Goal: Information Seeking & Learning: Stay updated

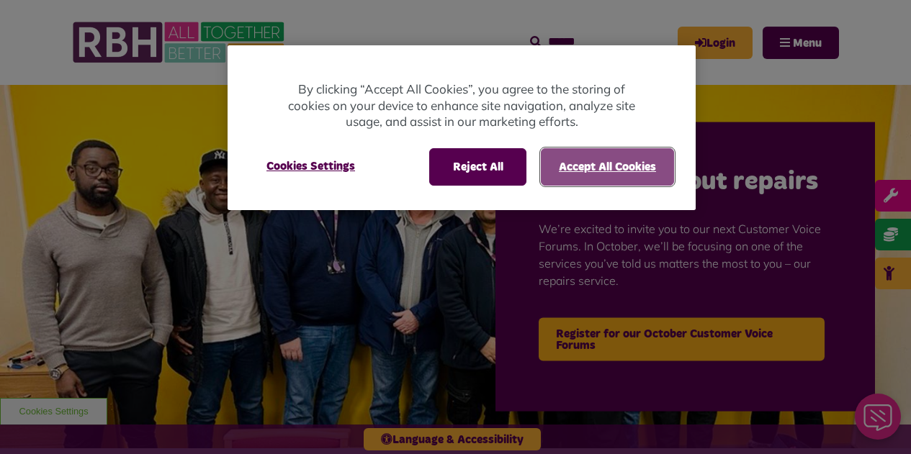
click at [623, 165] on button "Accept All Cookies" at bounding box center [607, 166] width 133 height 37
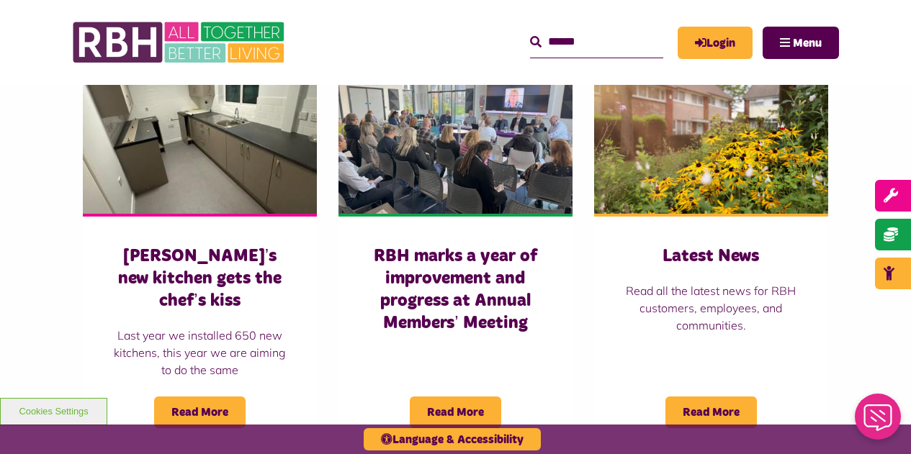
scroll to position [1041, 0]
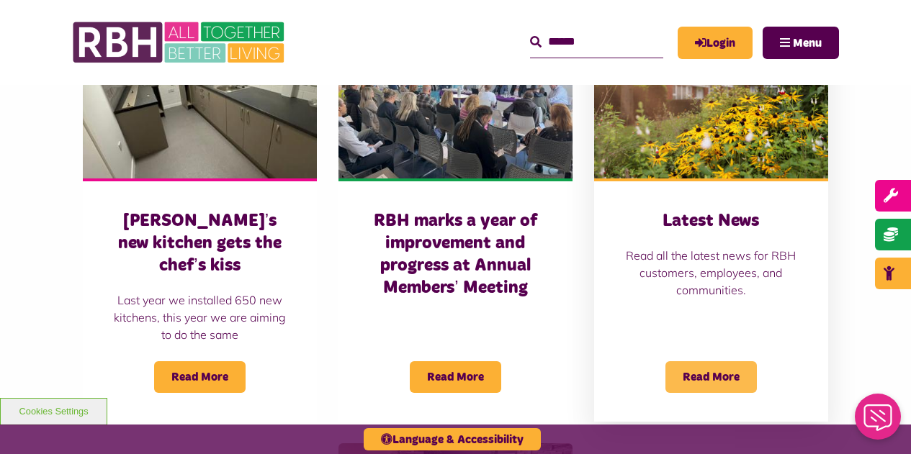
click at [702, 361] on span "Read More" at bounding box center [710, 377] width 91 height 32
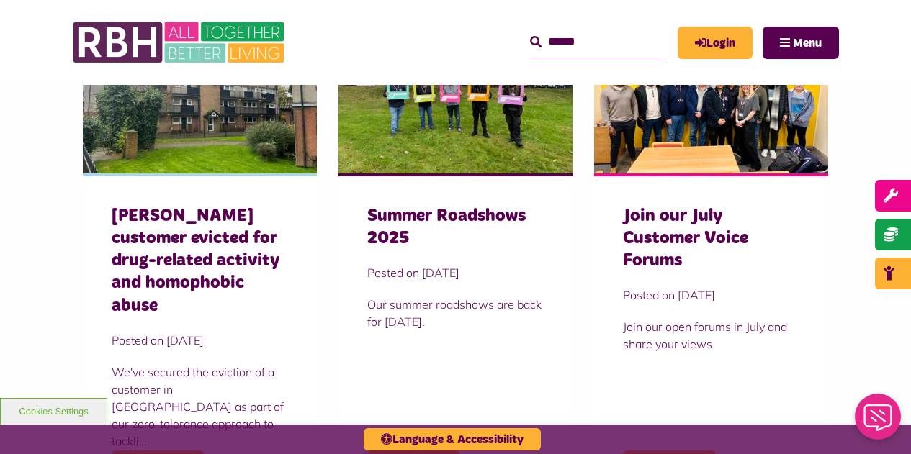
scroll to position [1191, 0]
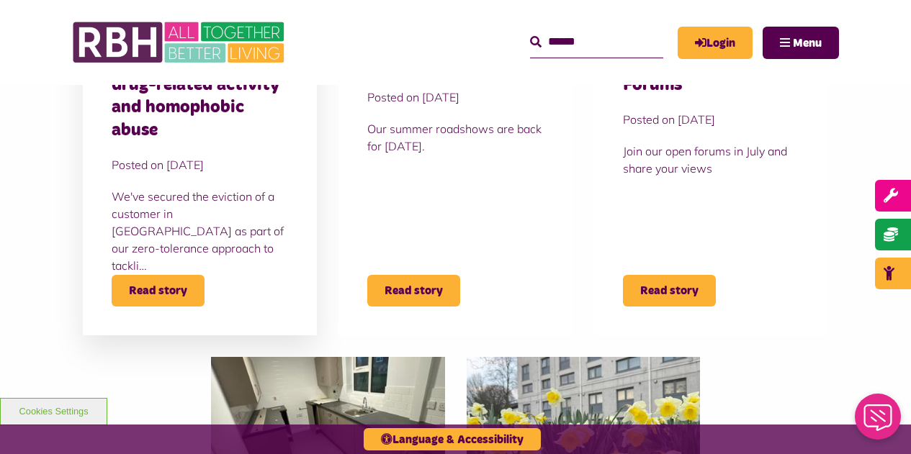
click at [217, 114] on h3 "[PERSON_NAME] customer evicted for drug-related activity and homophobic abuse" at bounding box center [200, 86] width 176 height 112
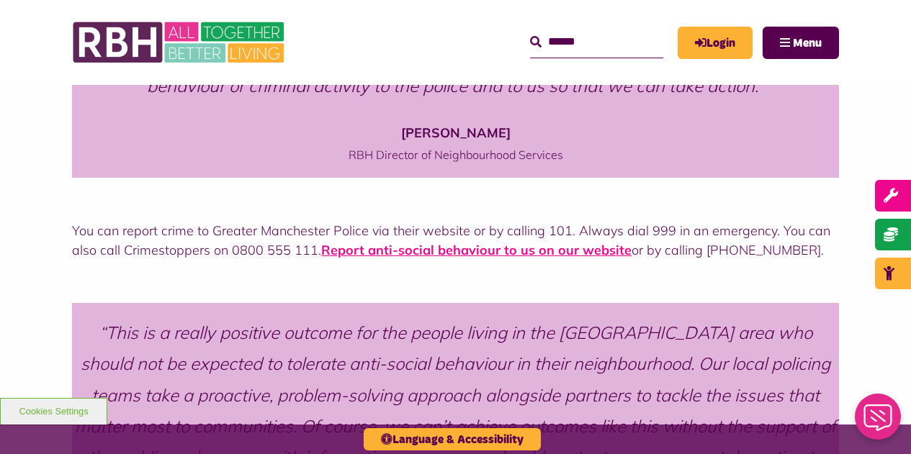
scroll to position [1150, 0]
